Goal: Task Accomplishment & Management: Complete application form

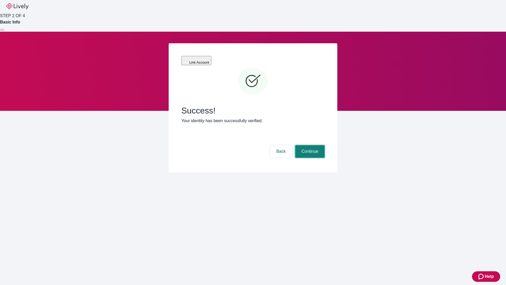
click at [309, 145] on button "Continue" at bounding box center [310, 151] width 30 height 13
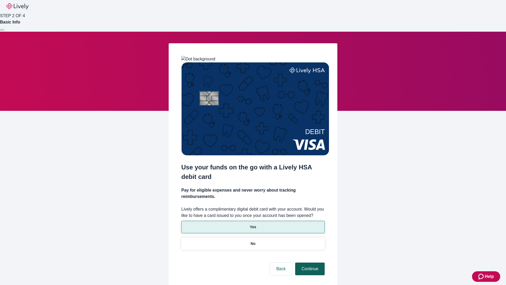
click at [253, 241] on p "No" at bounding box center [253, 244] width 5 height 6
click at [309, 262] on button "Continue" at bounding box center [310, 268] width 30 height 13
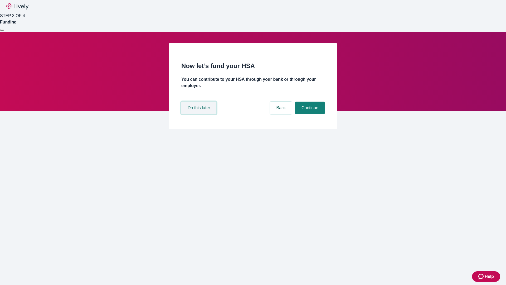
click at [200, 114] on button "Do this later" at bounding box center [198, 108] width 35 height 13
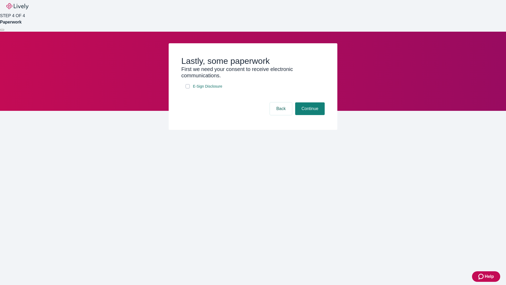
click at [188, 88] on input "E-Sign Disclosure" at bounding box center [188, 86] width 4 height 4
checkbox input "true"
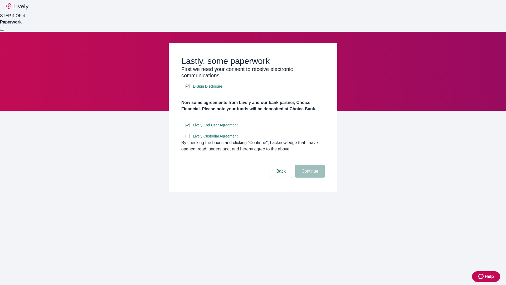
click at [188, 138] on input "Lively Custodial Agreement" at bounding box center [188, 136] width 4 height 4
checkbox input "true"
click at [309, 177] on button "Continue" at bounding box center [310, 171] width 30 height 13
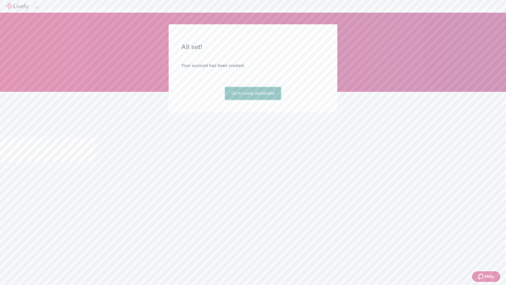
click at [253, 100] on link "Go to Lively dashboard" at bounding box center [253, 93] width 56 height 13
